Goal: Transaction & Acquisition: Purchase product/service

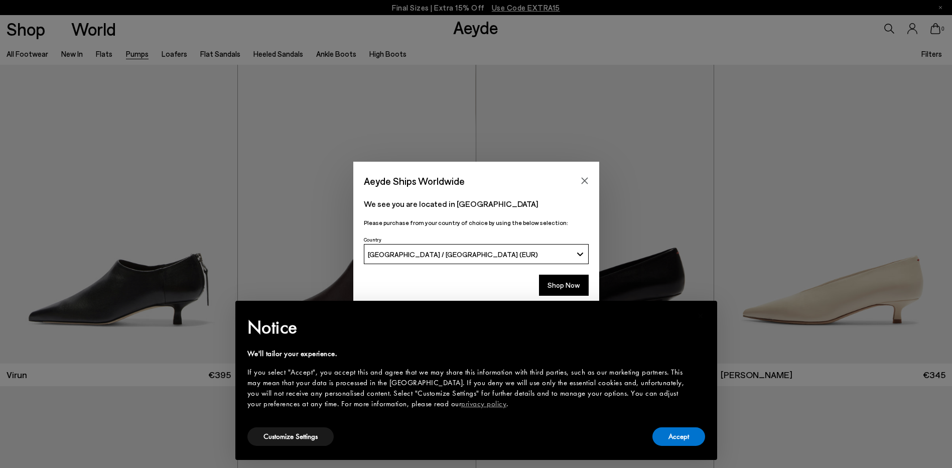
scroll to position [251, 0]
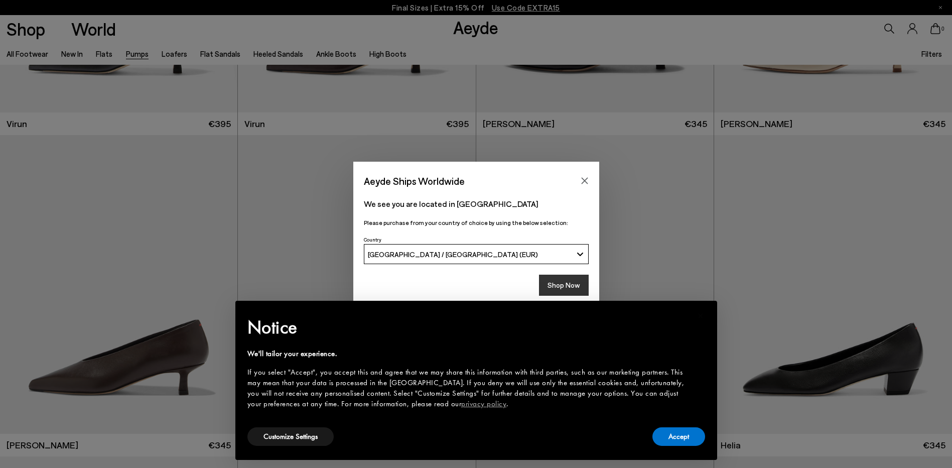
click at [557, 282] on button "Shop Now" at bounding box center [564, 285] width 50 height 21
click at [674, 434] on button "Accept" at bounding box center [679, 436] width 53 height 19
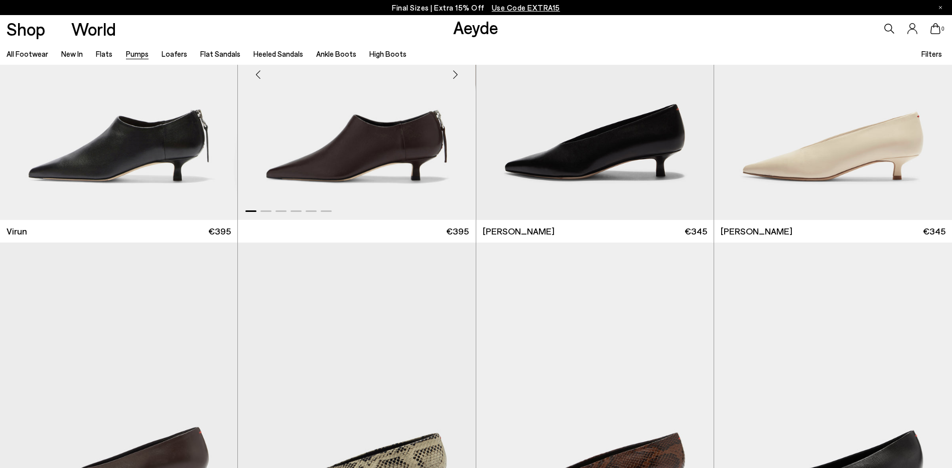
scroll to position [301, 0]
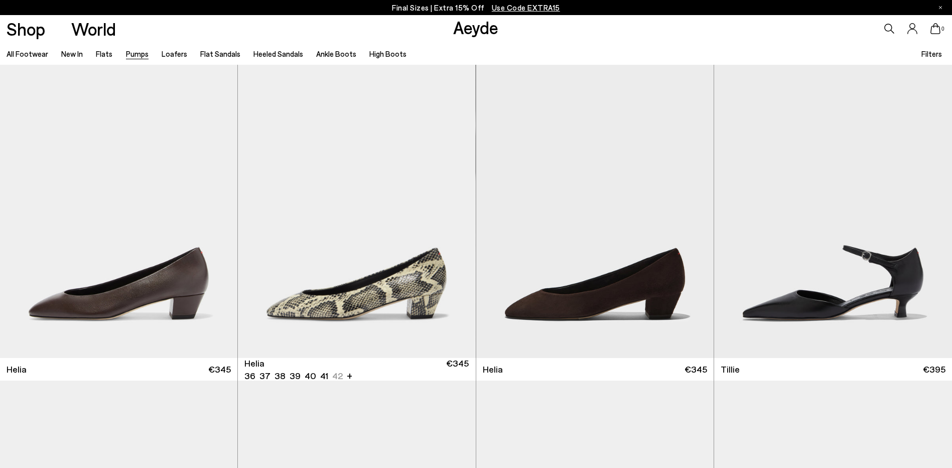
scroll to position [653, 0]
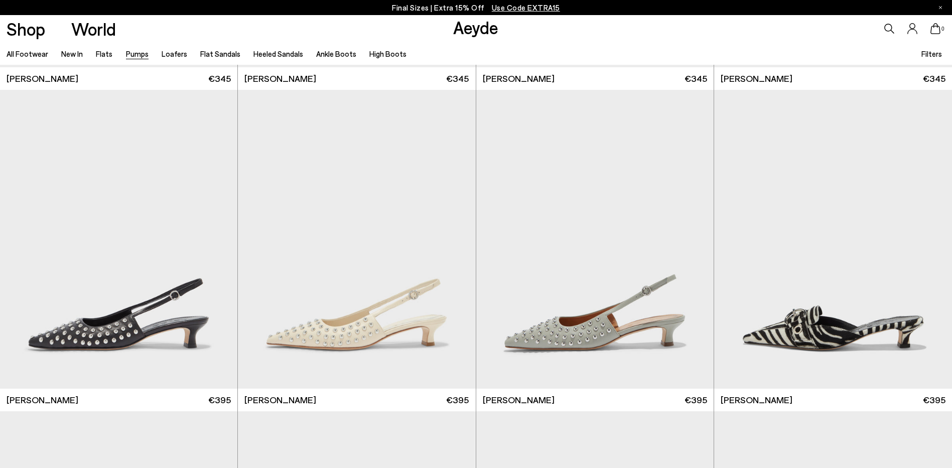
scroll to position [4650, 0]
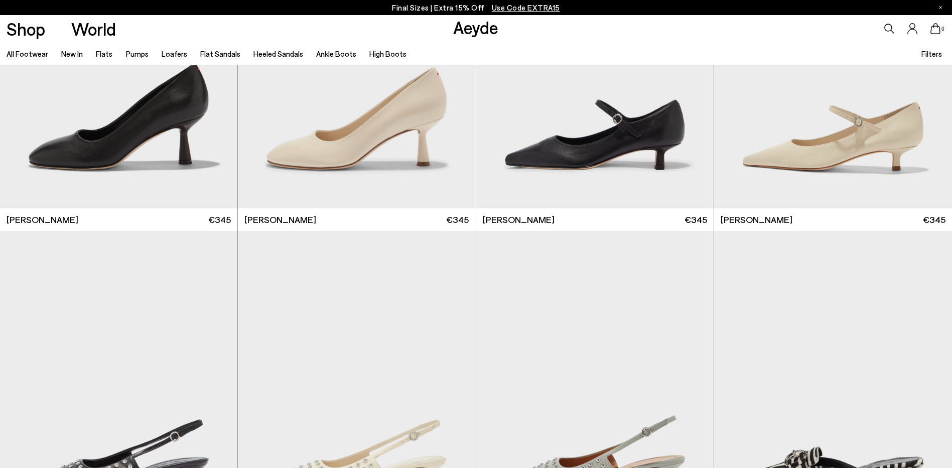
click at [18, 56] on link "All Footwear" at bounding box center [28, 53] width 42 height 9
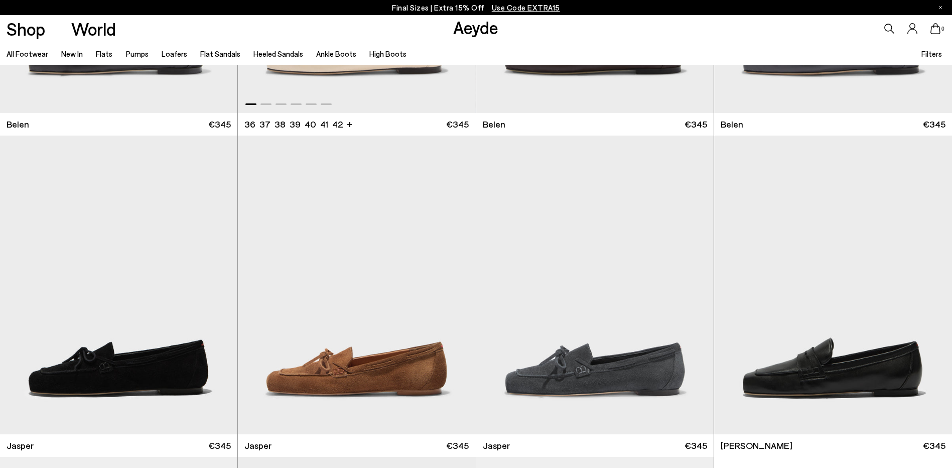
scroll to position [251, 0]
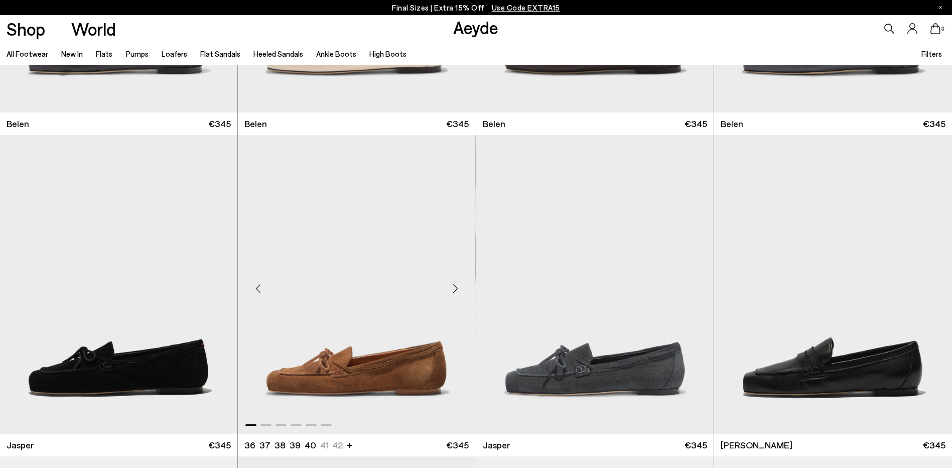
click at [317, 363] on img "1 / 6" at bounding box center [356, 284] width 237 height 299
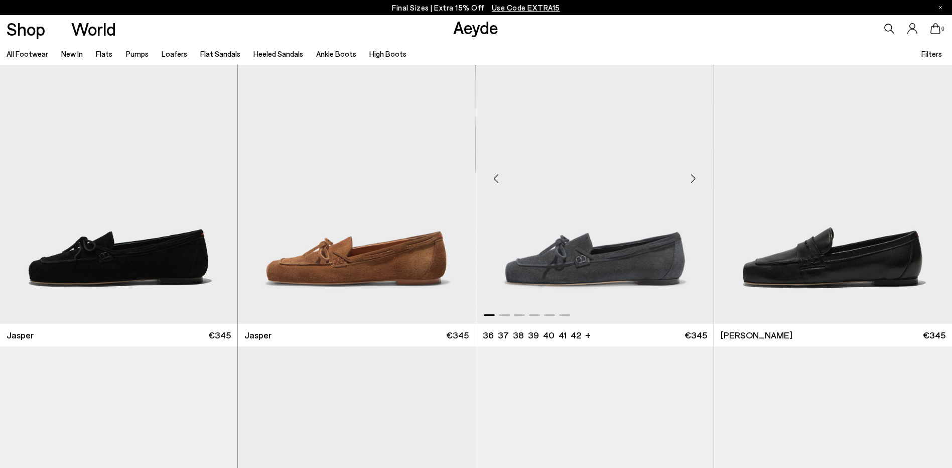
scroll to position [452, 0]
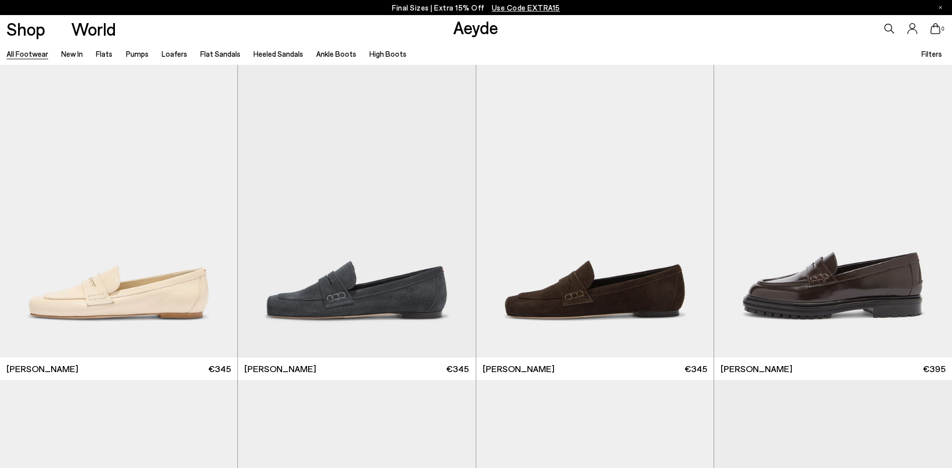
scroll to position [653, 0]
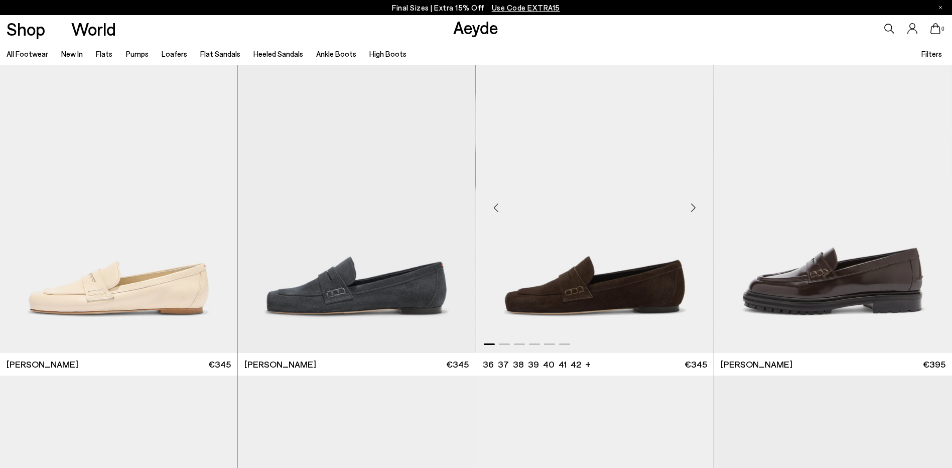
click at [571, 322] on img "1 / 6" at bounding box center [594, 204] width 237 height 299
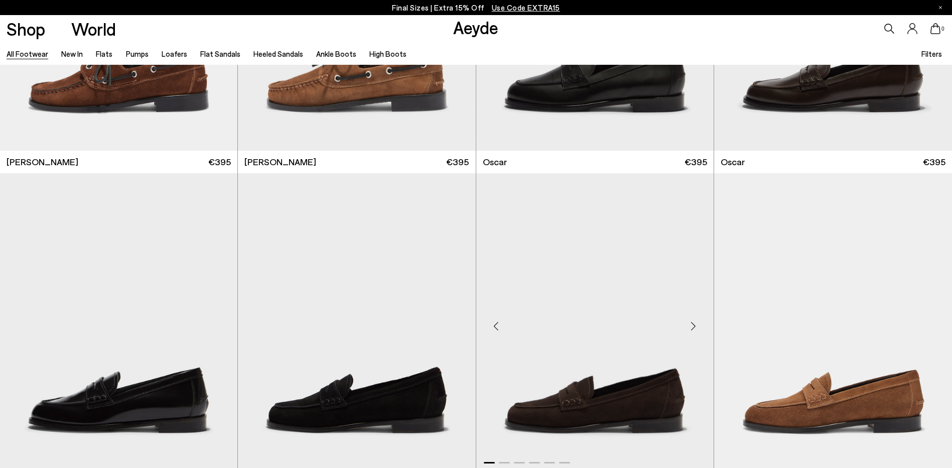
scroll to position [1506, 0]
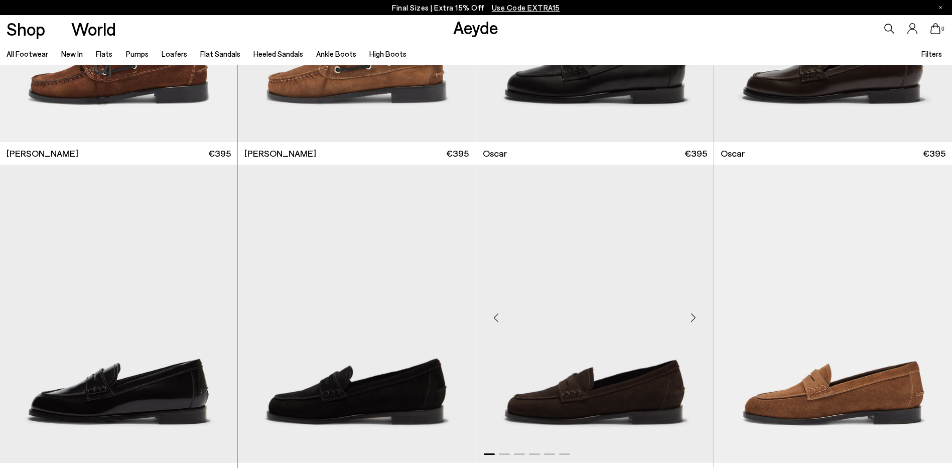
click at [604, 402] on img "1 / 6" at bounding box center [594, 314] width 237 height 299
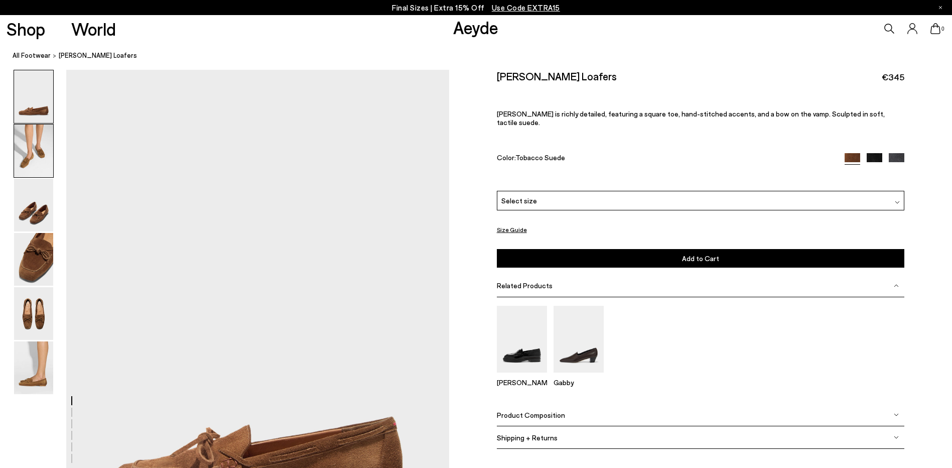
click at [37, 138] on img at bounding box center [33, 150] width 39 height 53
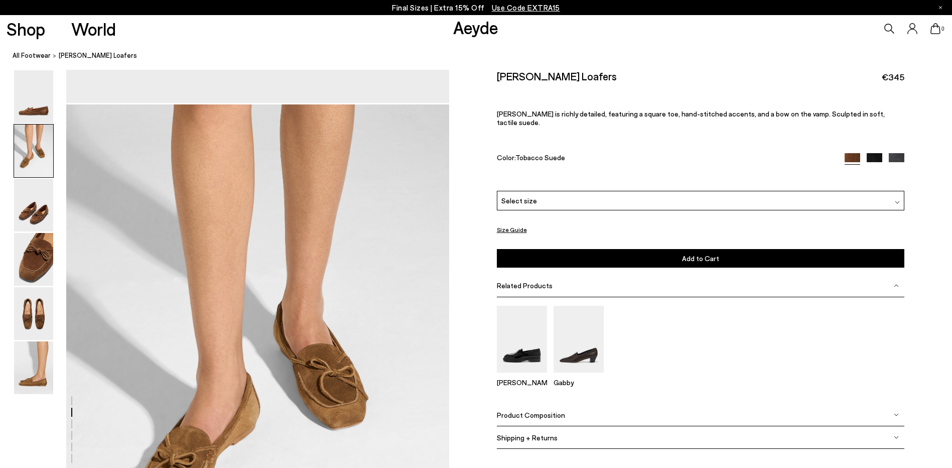
scroll to position [513, 0]
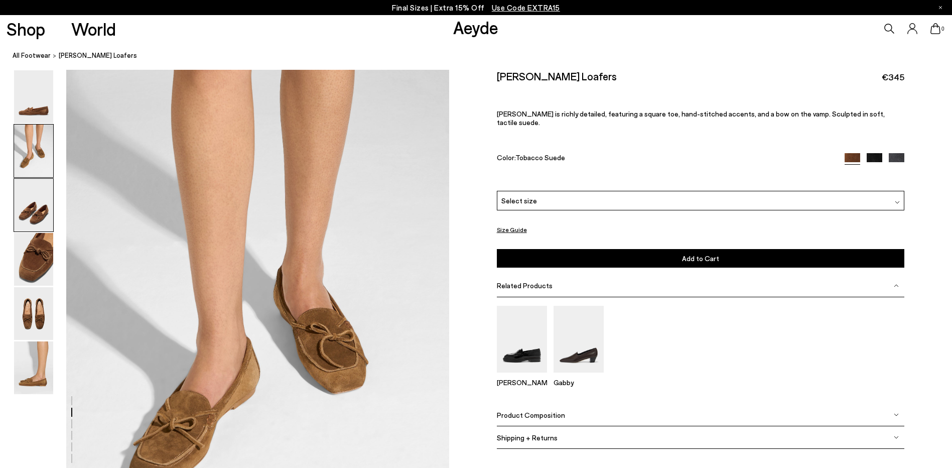
click at [29, 198] on img at bounding box center [33, 205] width 39 height 53
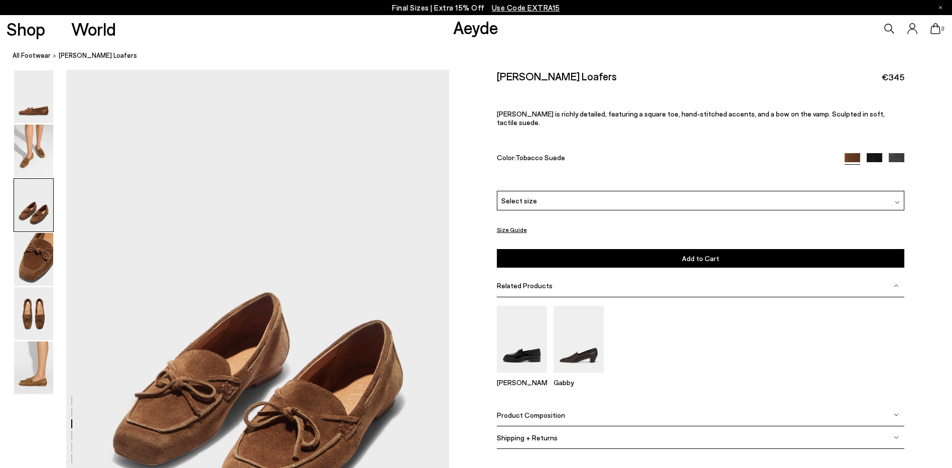
scroll to position [1025, 0]
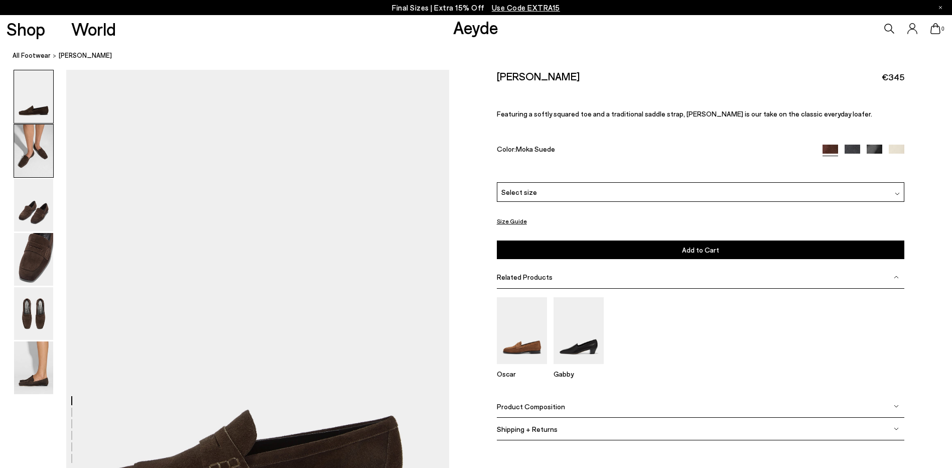
click at [23, 150] on img at bounding box center [33, 150] width 39 height 53
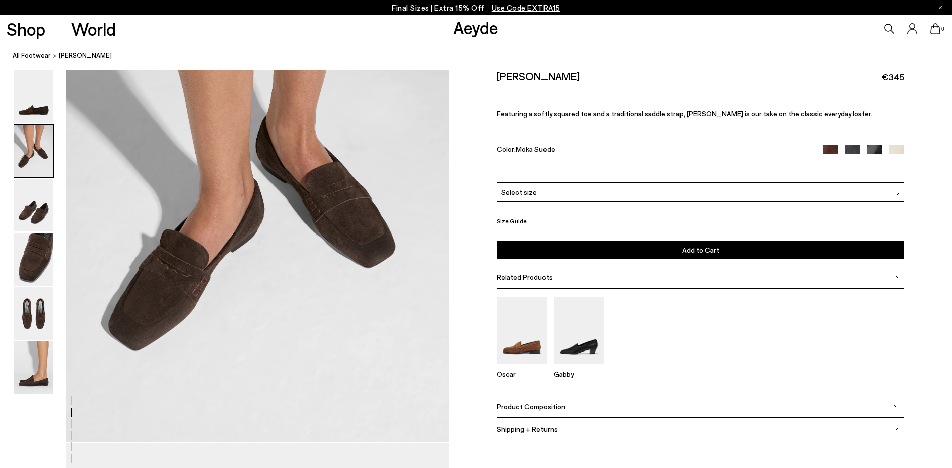
scroll to position [664, 0]
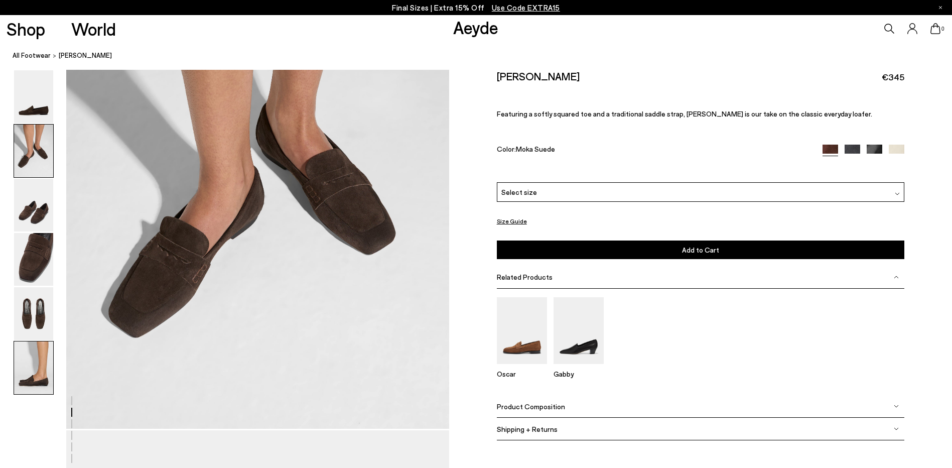
click at [39, 363] on img at bounding box center [33, 367] width 39 height 53
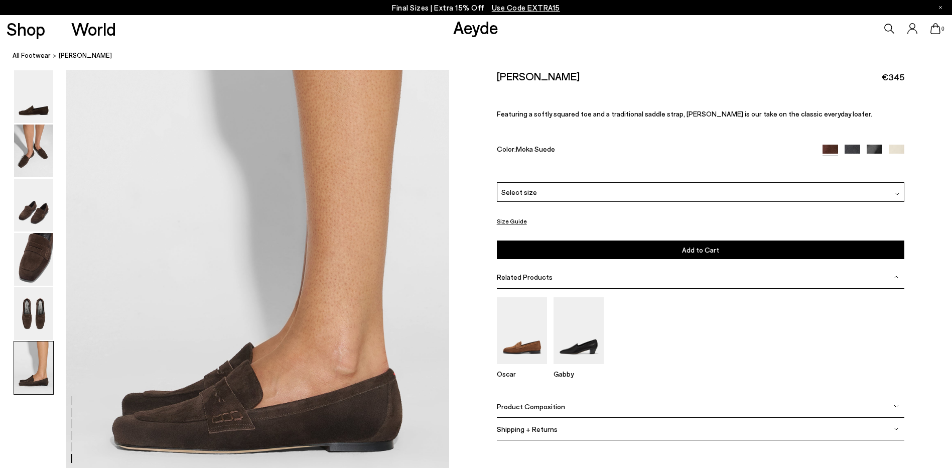
scroll to position [2630, 0]
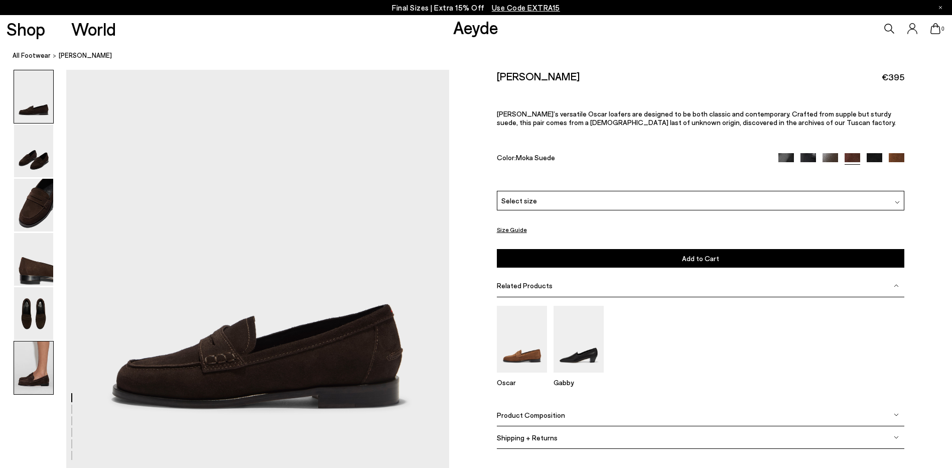
click at [41, 378] on img at bounding box center [33, 367] width 39 height 53
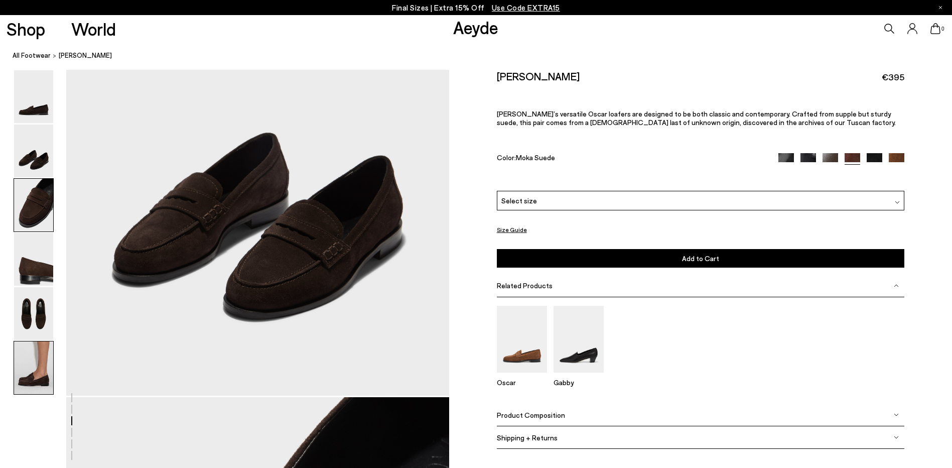
scroll to position [2517, 0]
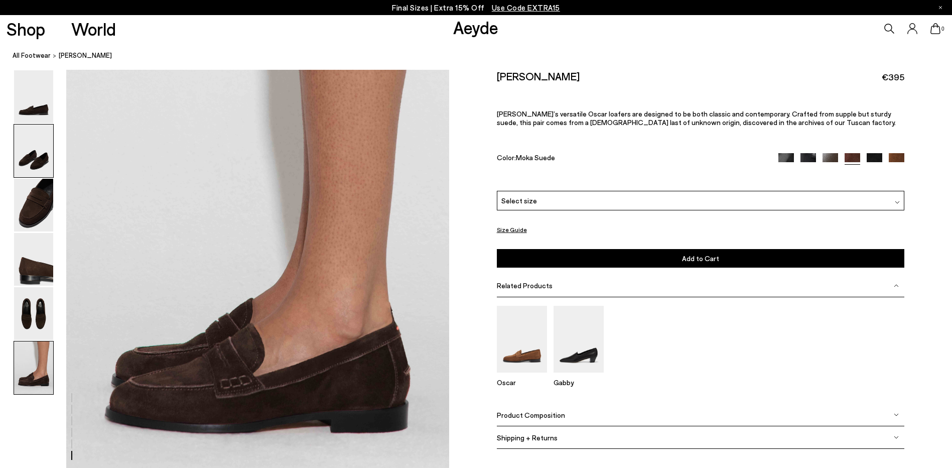
click at [47, 153] on img at bounding box center [33, 150] width 39 height 53
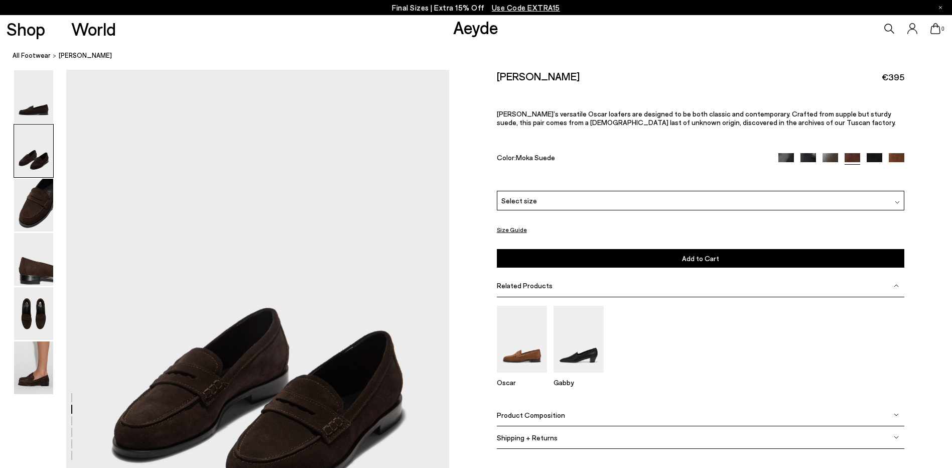
scroll to position [401, 0]
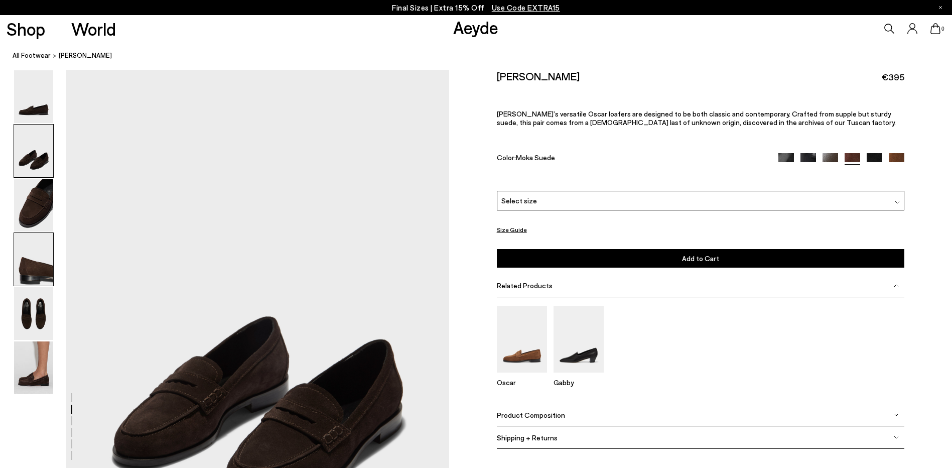
click at [29, 252] on img at bounding box center [33, 259] width 39 height 53
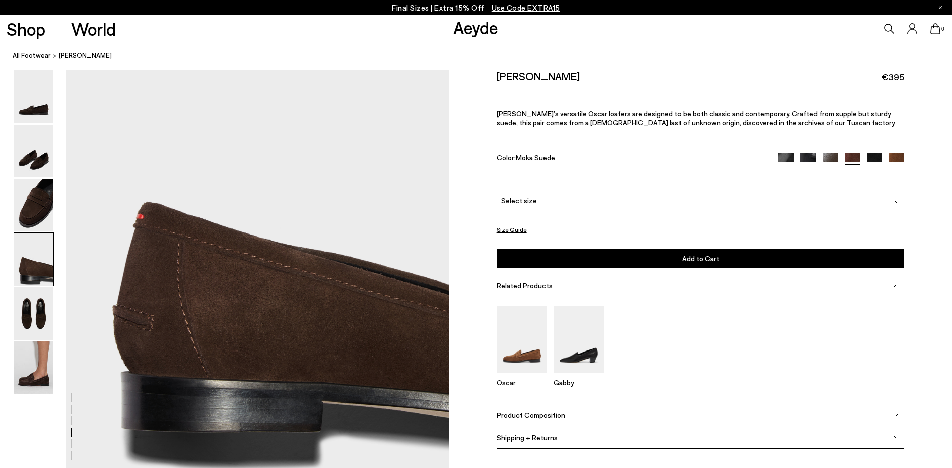
scroll to position [1575, 0]
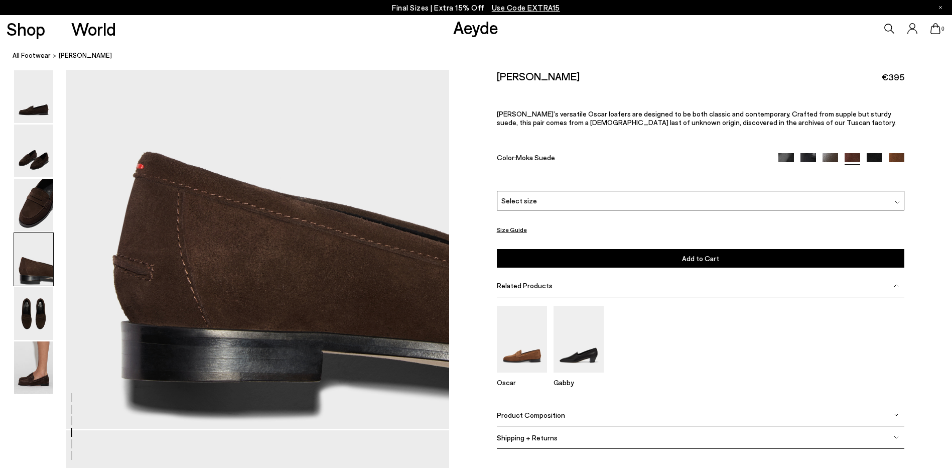
click at [20, 257] on img at bounding box center [33, 259] width 39 height 53
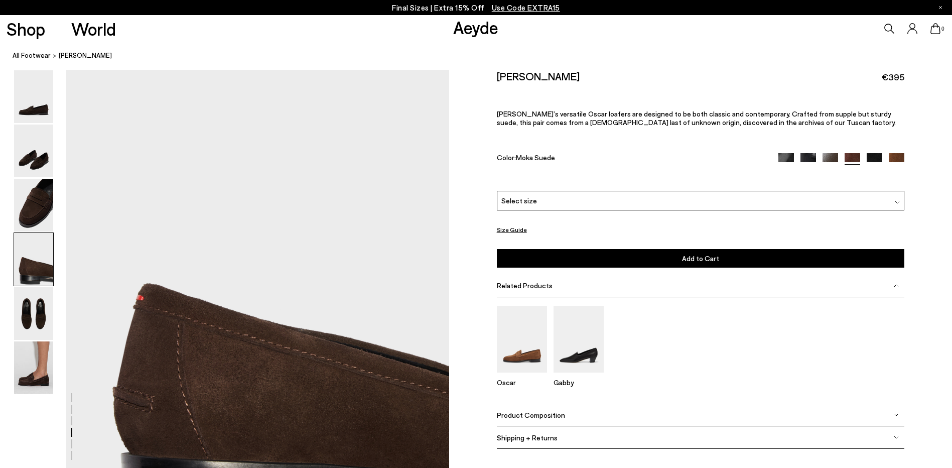
scroll to position [1425, 0]
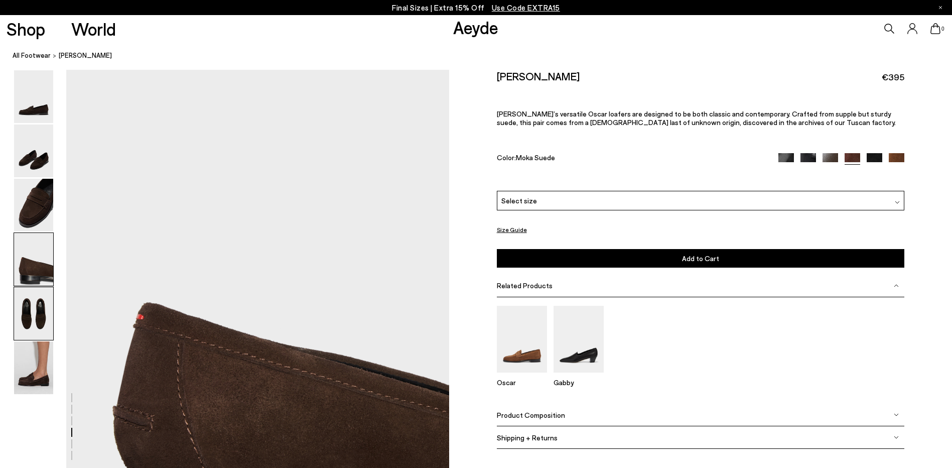
click at [29, 316] on img at bounding box center [33, 313] width 39 height 53
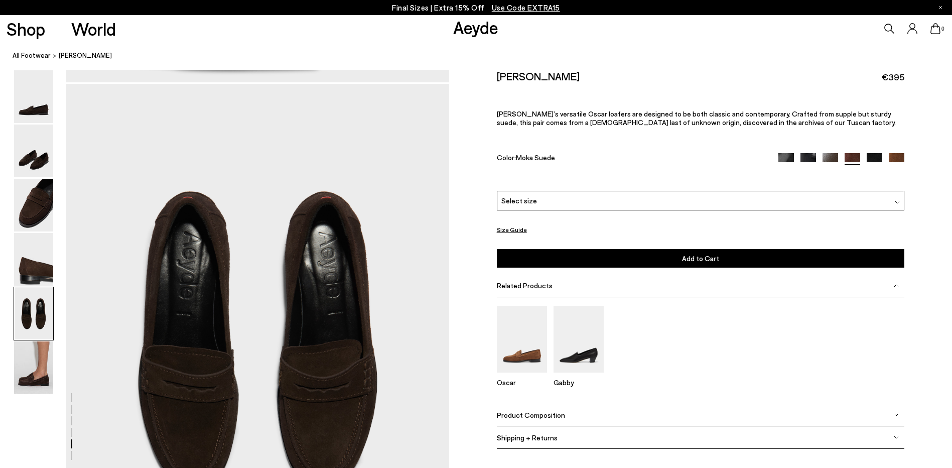
scroll to position [1936, 0]
